Goal: Task Accomplishment & Management: Manage account settings

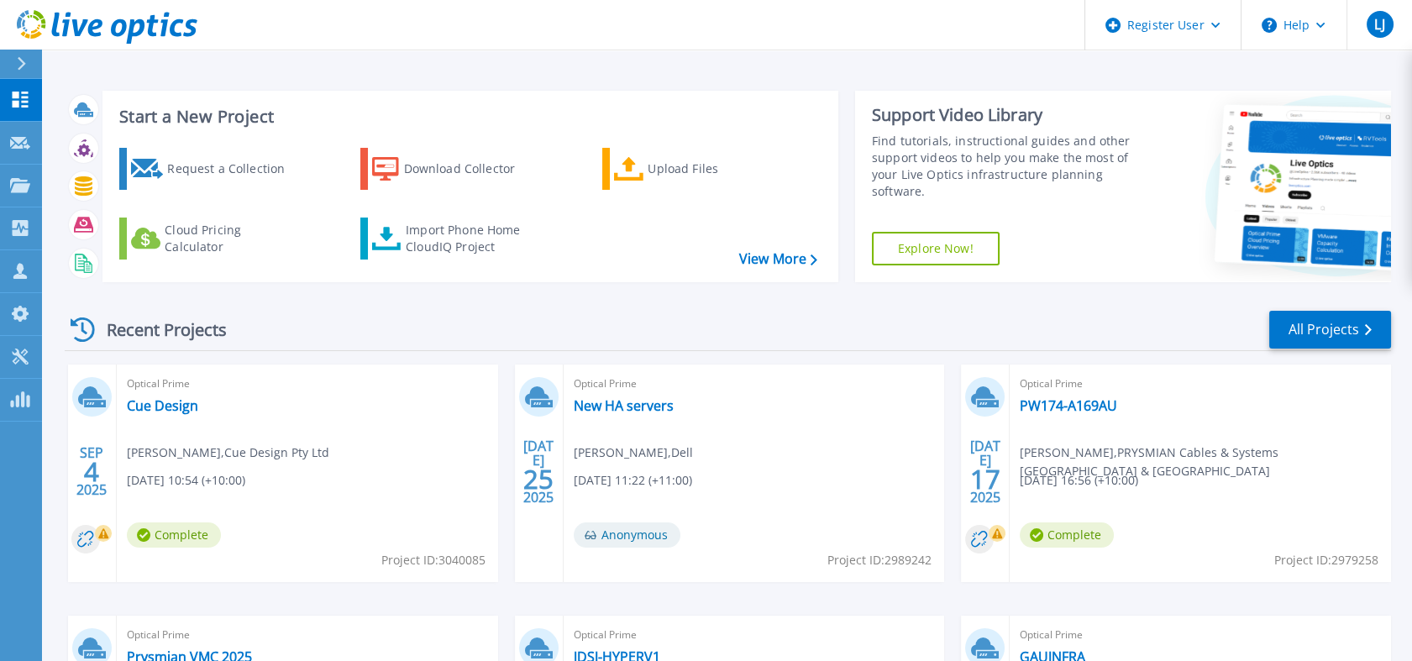
click at [17, 60] on icon at bounding box center [21, 63] width 9 height 13
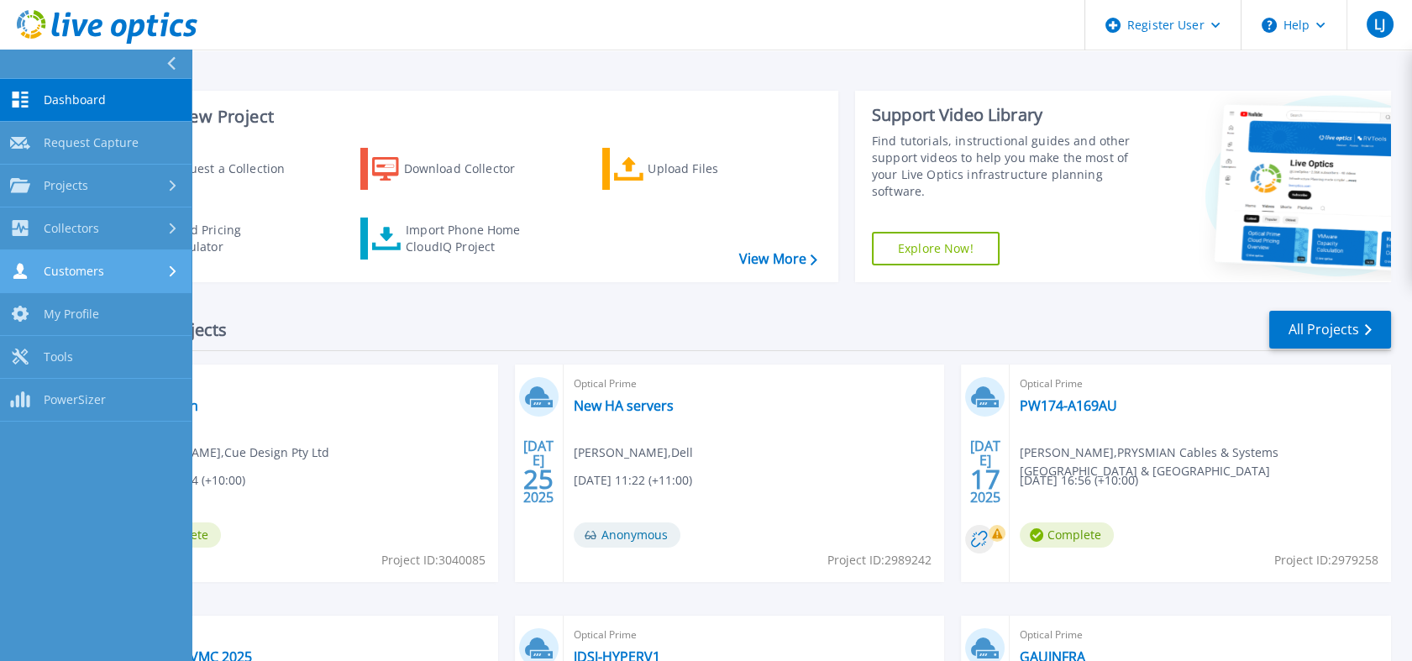
click at [96, 269] on span "Customers" at bounding box center [74, 271] width 60 height 15
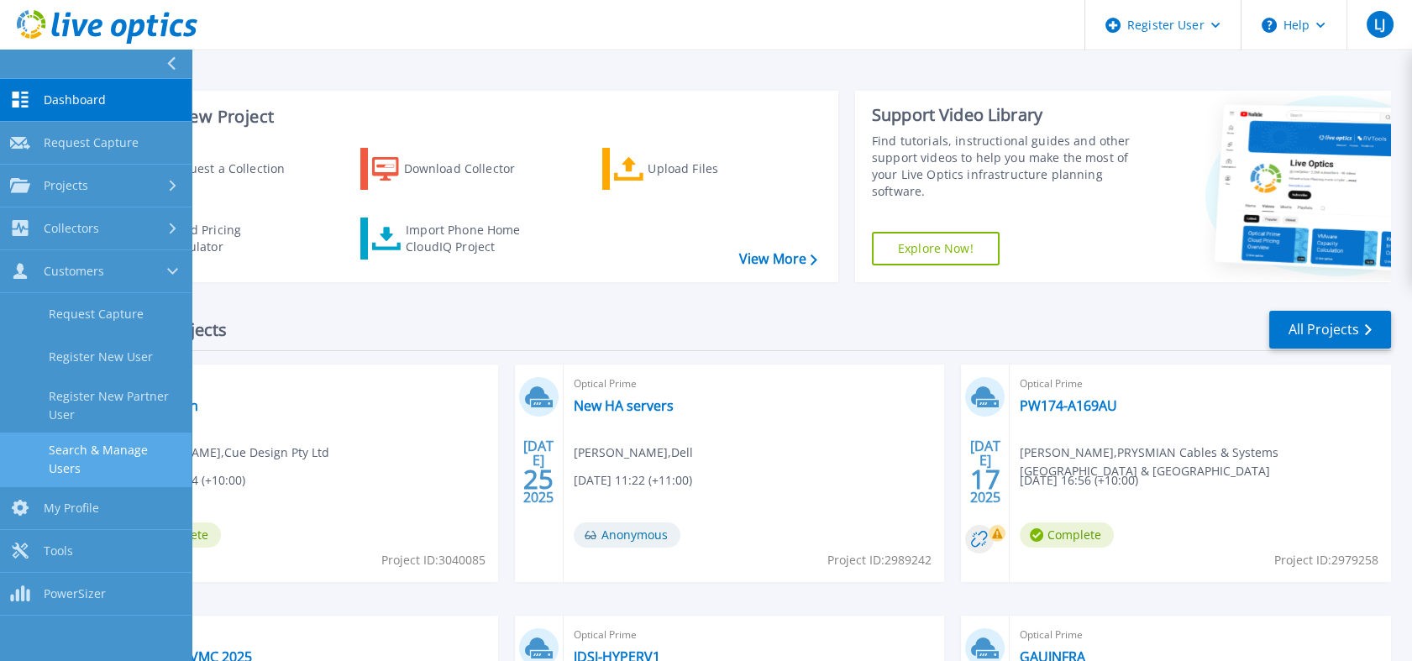
click at [142, 452] on link "Search & Manage Users" at bounding box center [95, 460] width 191 height 54
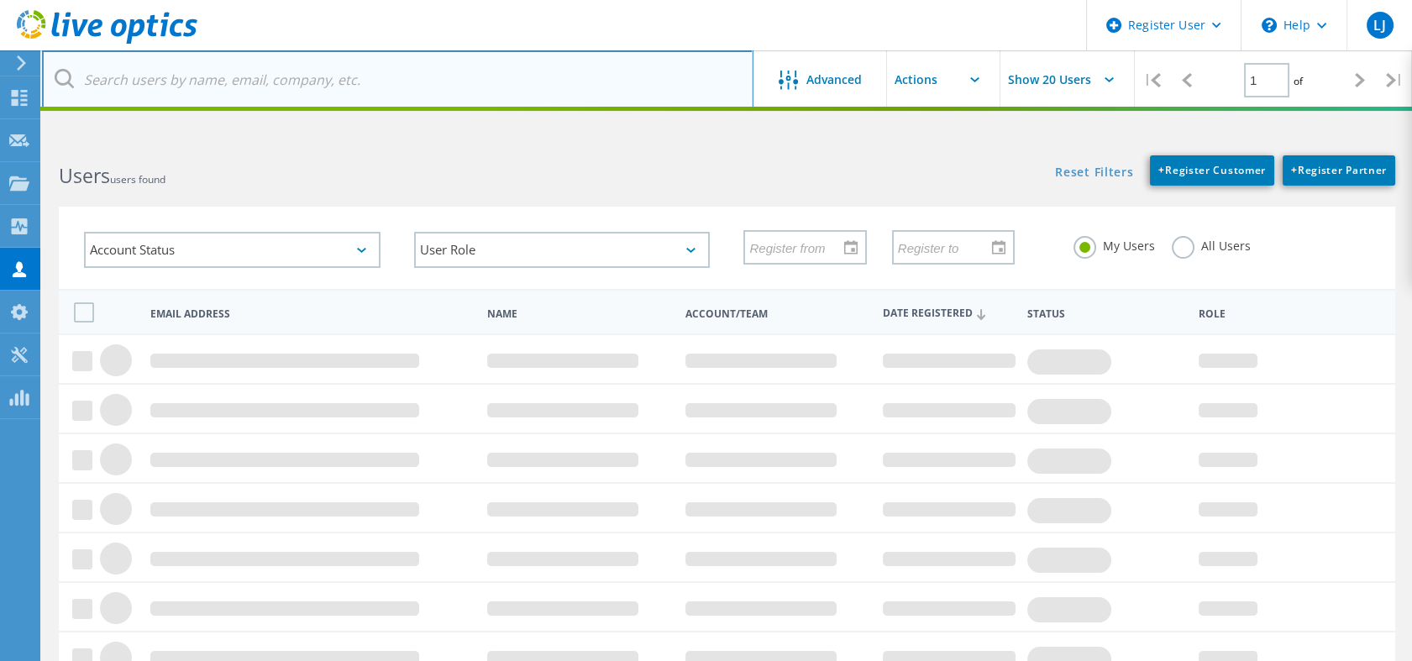
click at [381, 66] on input "text" at bounding box center [397, 79] width 711 height 59
type input "compassion"
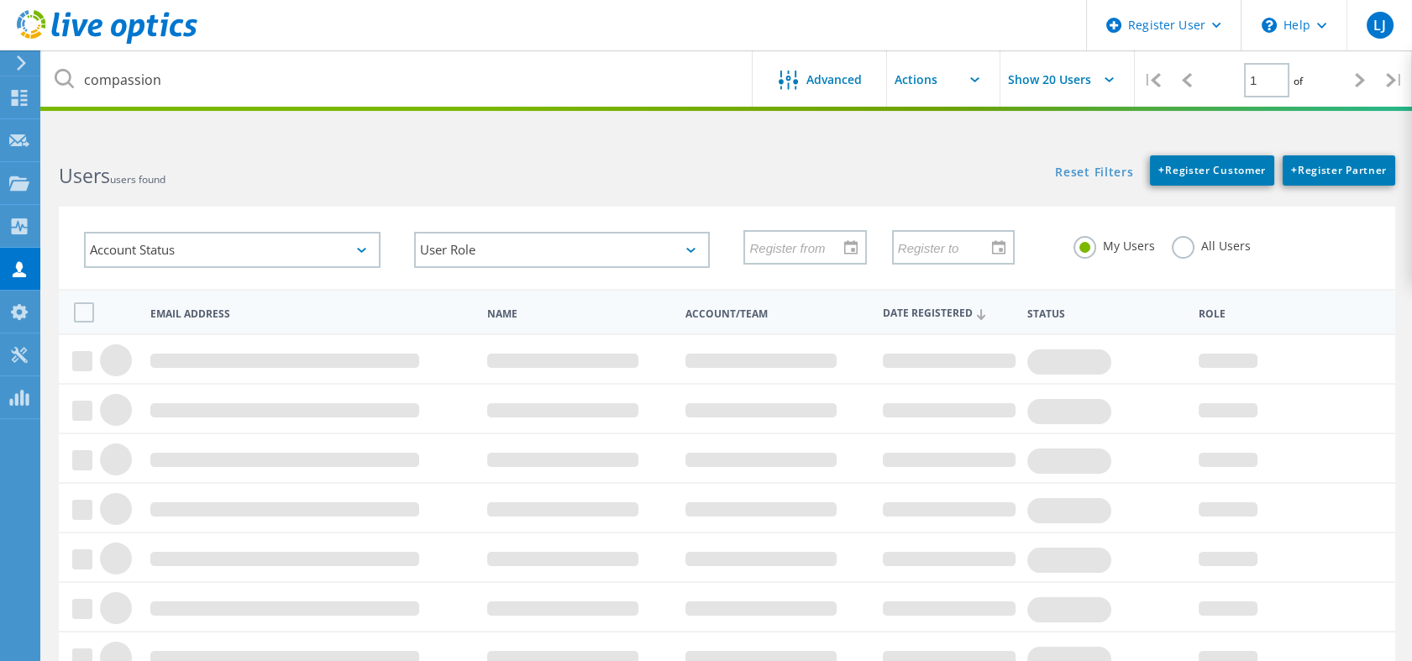
click at [719, 169] on div "Users users found" at bounding box center [384, 161] width 684 height 45
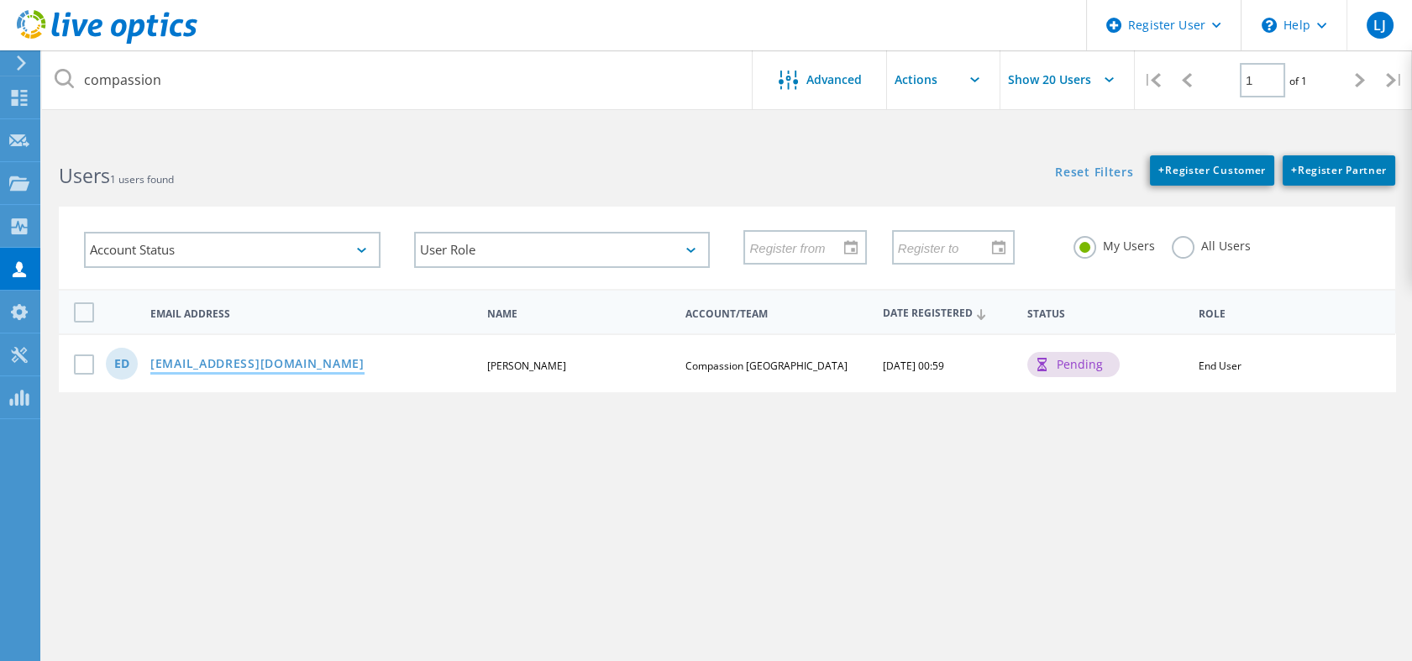
click at [275, 358] on link "[EMAIL_ADDRESS][DOMAIN_NAME]" at bounding box center [257, 365] width 214 height 14
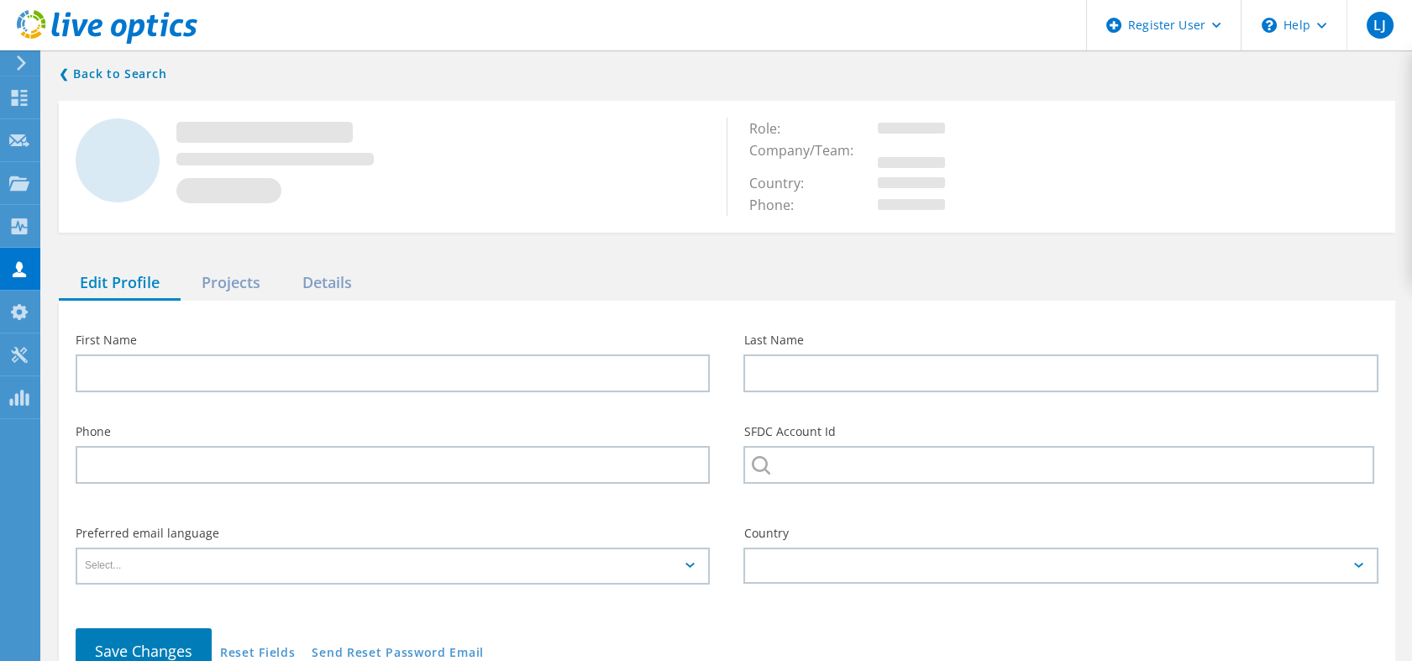
type input "[PERSON_NAME]"
type input "Dzang"
type input "Compassion Australia"
type input "English"
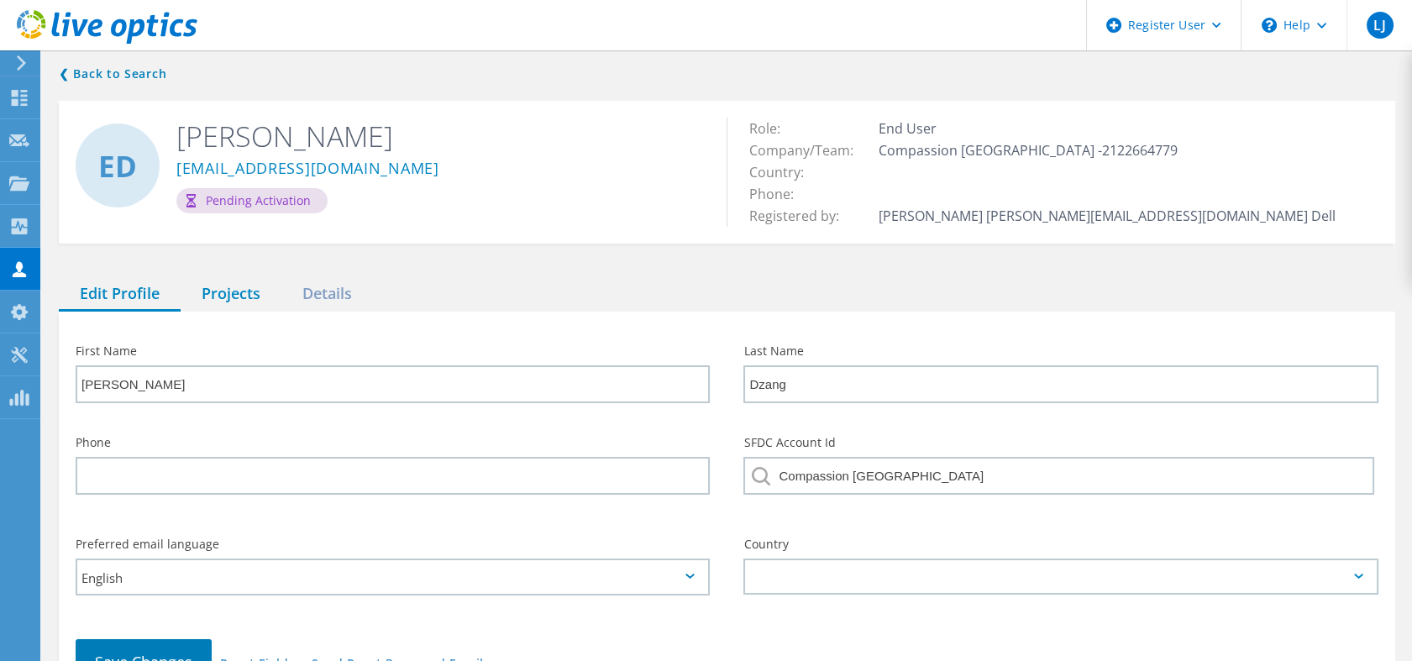
click at [237, 293] on div "Projects" at bounding box center [231, 294] width 101 height 34
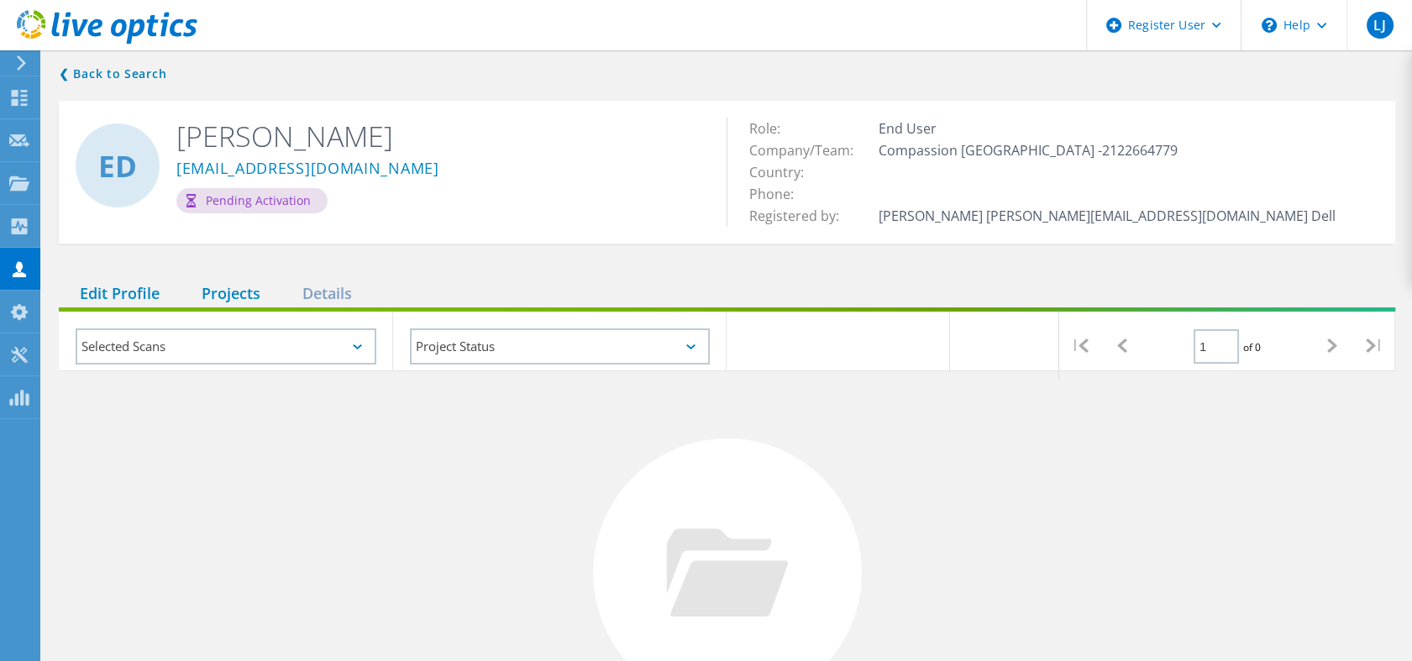
click at [115, 291] on div "Edit Profile" at bounding box center [120, 294] width 122 height 34
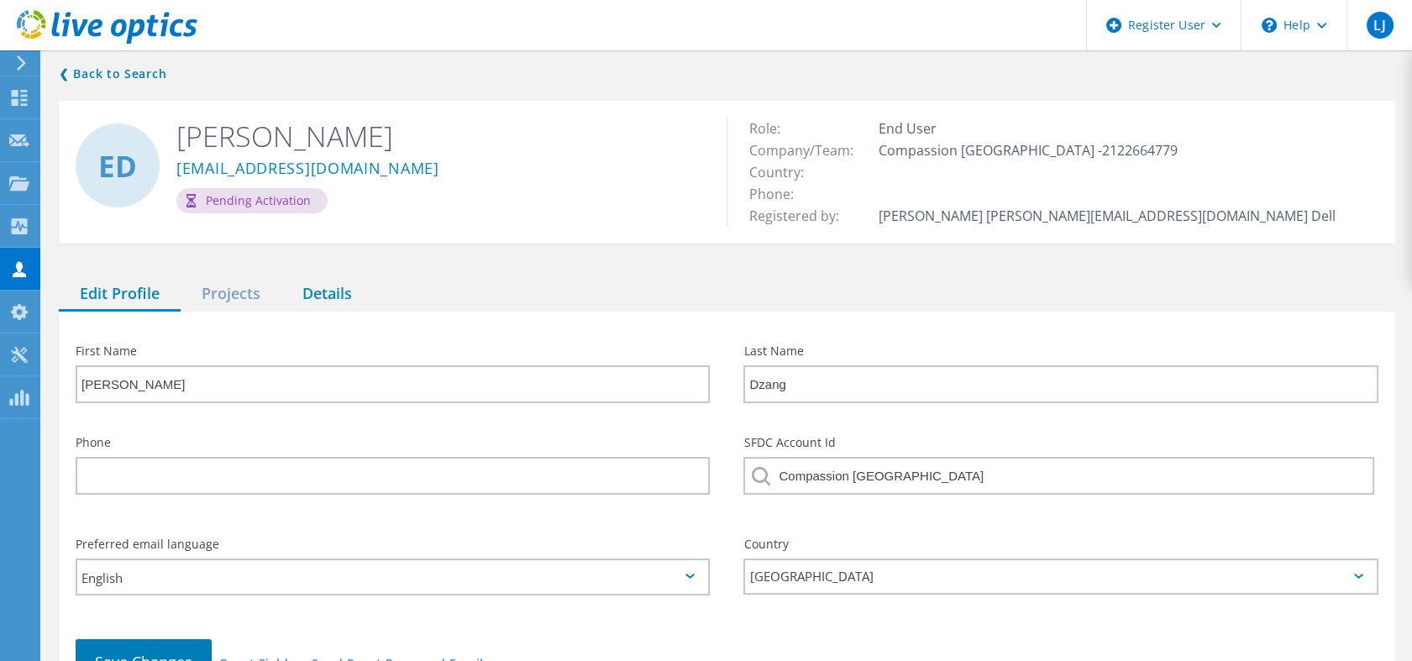
click at [315, 292] on div "Details" at bounding box center [327, 294] width 92 height 34
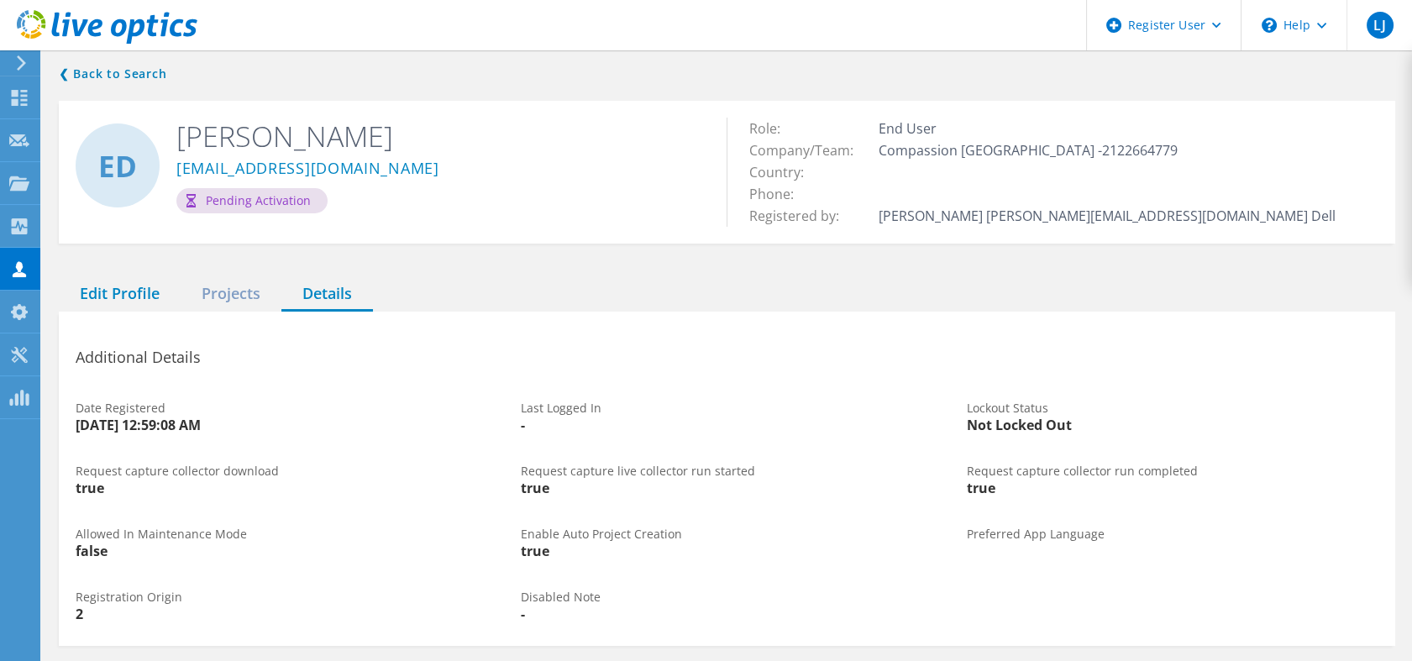
click at [124, 302] on div "Edit Profile" at bounding box center [120, 294] width 122 height 34
